Goal: Find specific page/section: Find specific page/section

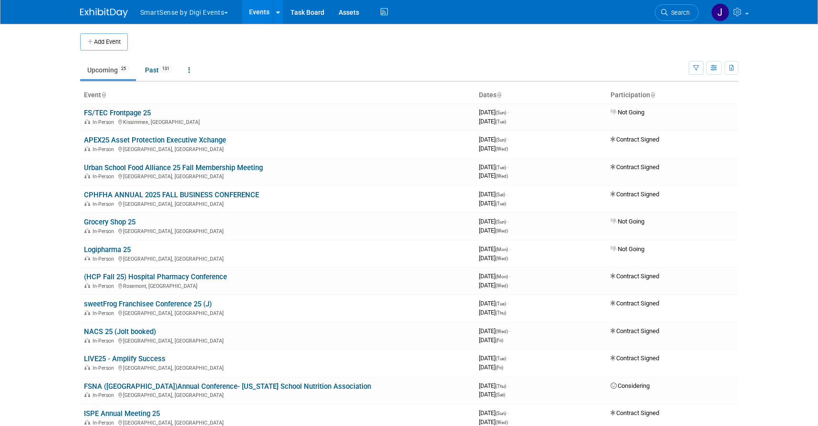
click at [338, 49] on td at bounding box center [417, 41] width 579 height 17
click at [160, 71] on link "Past 131" at bounding box center [158, 70] width 41 height 18
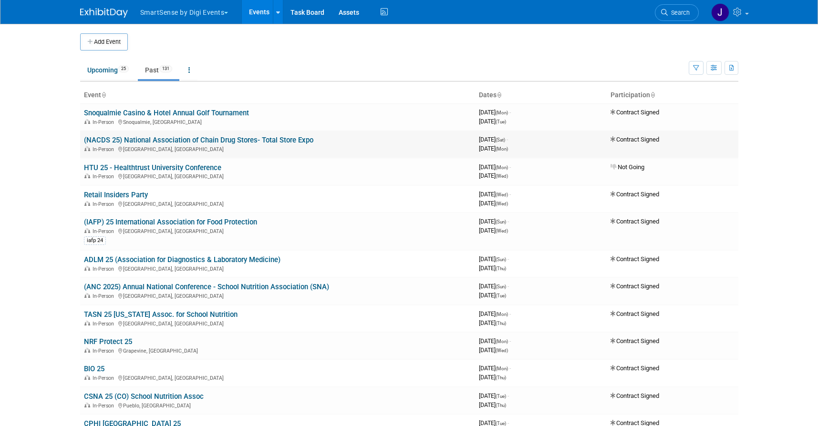
click at [299, 136] on link "(NACDS 25) National Association of Chain Drug Stores- Total Store Expo" at bounding box center [198, 140] width 229 height 9
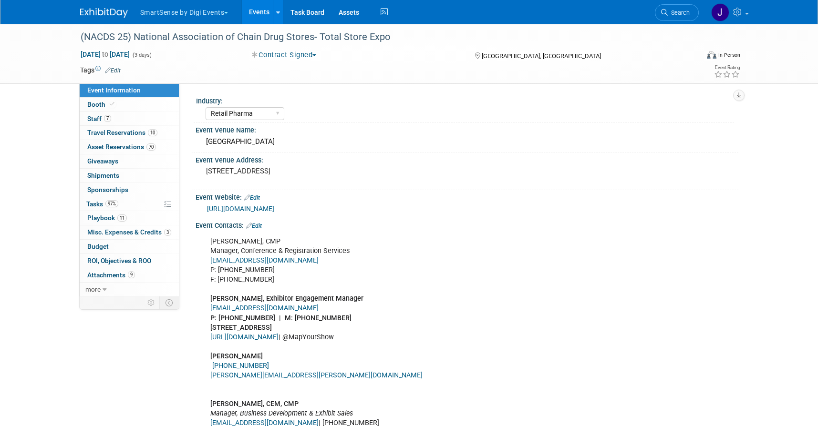
select select "Retail Pharma"
click at [134, 248] on link "Budget" at bounding box center [129, 247] width 99 height 14
